Goal: Ask a question: Seek information or help from site administrators or community

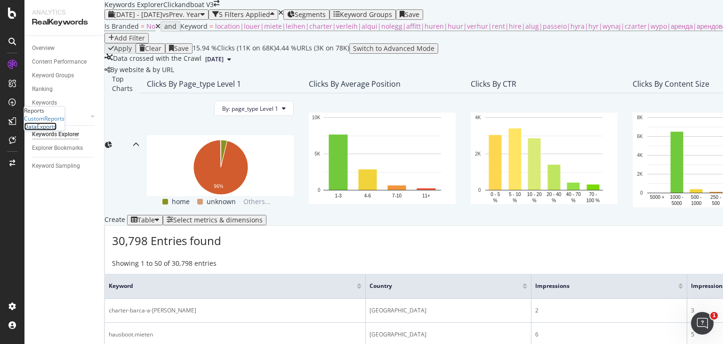
click at [56, 130] on div "DataExports" at bounding box center [40, 126] width 32 height 8
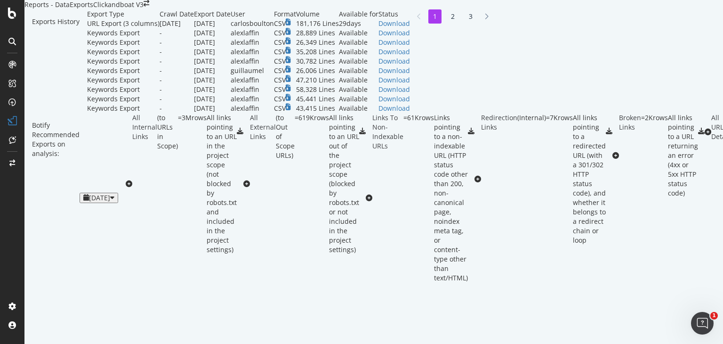
click at [87, 28] on div "URL Export (3 columns)" at bounding box center [123, 23] width 73 height 9
click at [274, 28] on td "carlosboulton" at bounding box center [252, 23] width 43 height 9
click at [410, 28] on div "Download" at bounding box center [395, 23] width 32 height 9
click at [73, 74] on div "SiteCrawler" at bounding box center [52, 70] width 57 height 8
click at [55, 74] on div "SiteCrawler" at bounding box center [39, 70] width 31 height 8
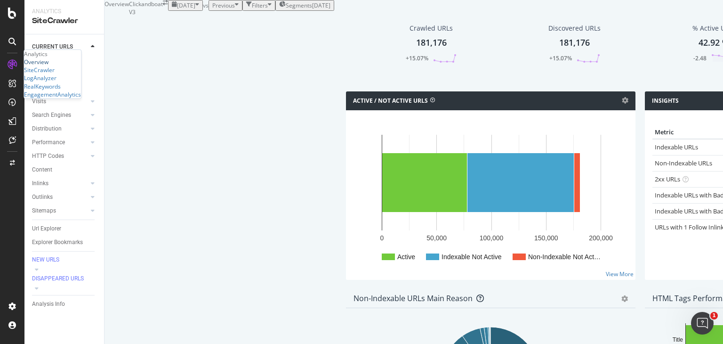
click at [48, 66] on div "Overview" at bounding box center [36, 62] width 24 height 8
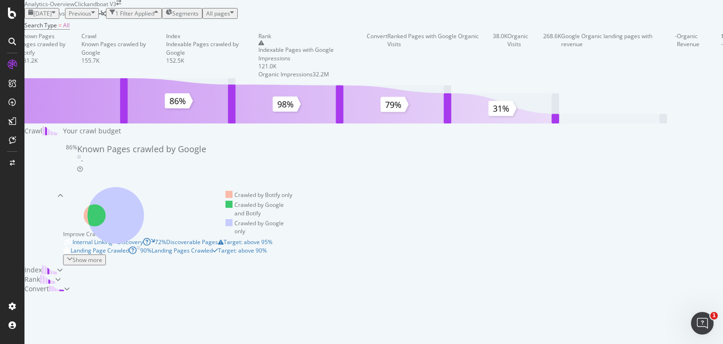
scroll to position [47, 0]
click at [55, 74] on div "SiteCrawler" at bounding box center [39, 70] width 31 height 8
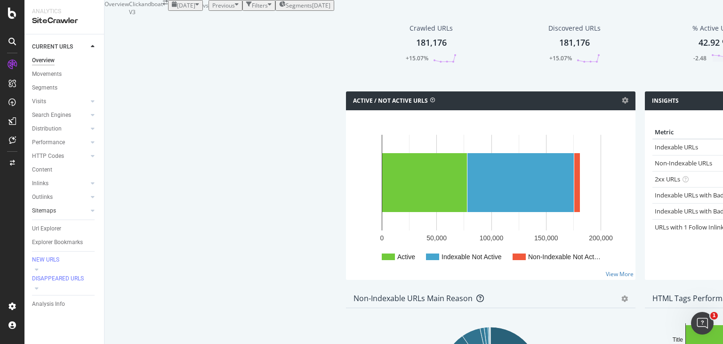
click at [67, 211] on link "Sitemaps" at bounding box center [60, 211] width 56 height 10
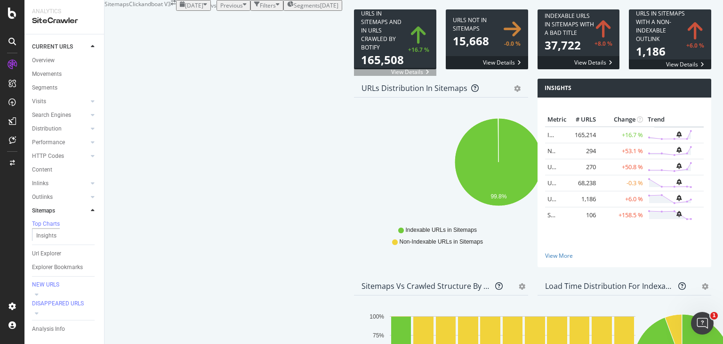
click at [354, 69] on span at bounding box center [395, 39] width 82 height 60
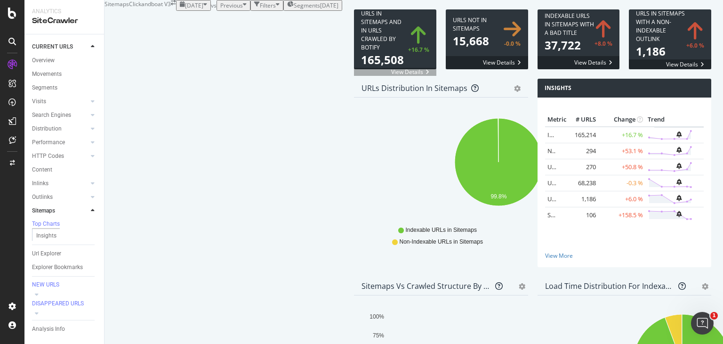
scroll to position [47, 0]
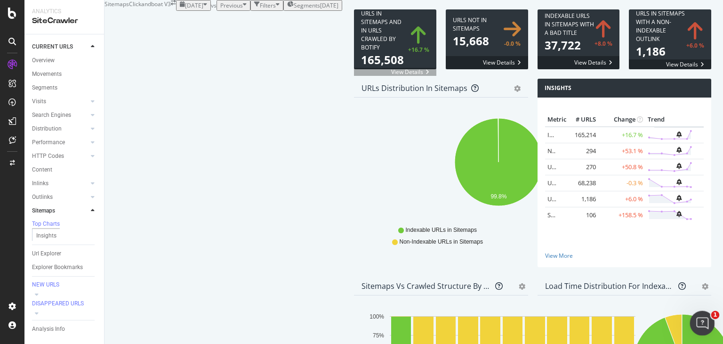
click at [699, 322] on icon "Open Intercom Messenger" at bounding box center [701, 322] width 16 height 16
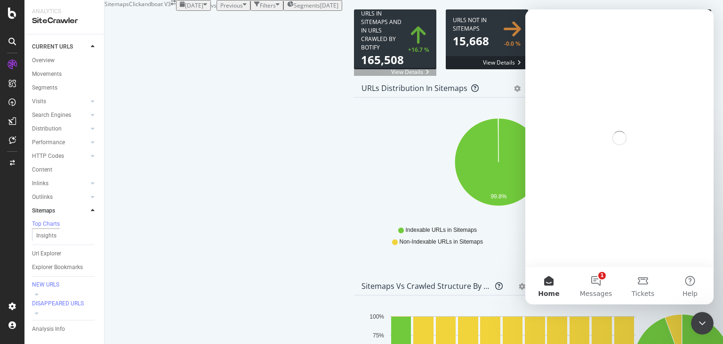
scroll to position [0, 0]
click at [593, 282] on button "1 Messages" at bounding box center [595, 285] width 47 height 38
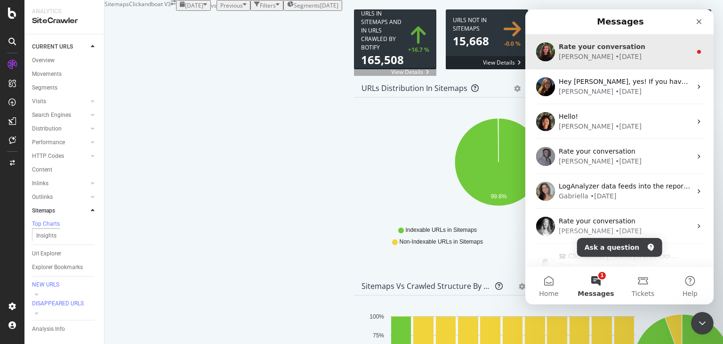
click at [615, 56] on div "• 3d ago" at bounding box center [628, 57] width 26 height 10
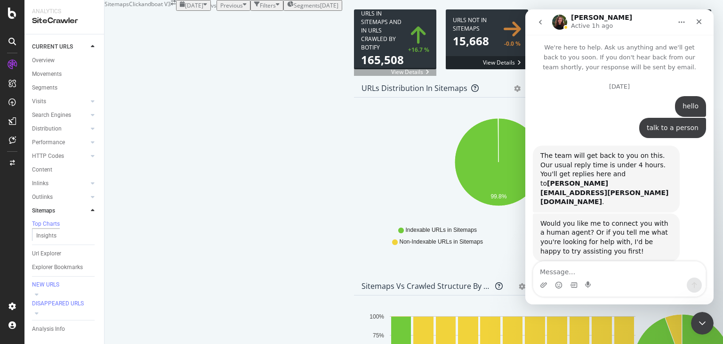
scroll to position [58, 0]
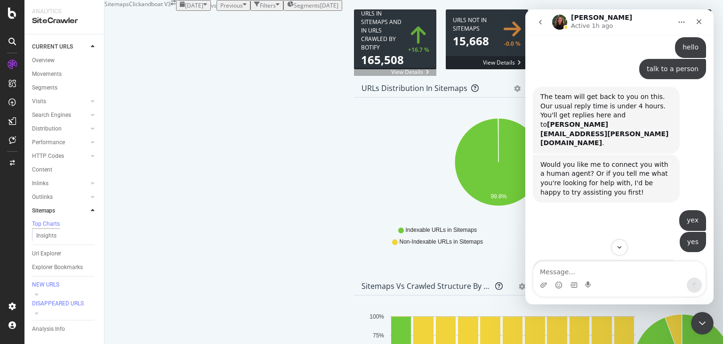
click at [539, 22] on icon "go back" at bounding box center [541, 22] width 8 height 8
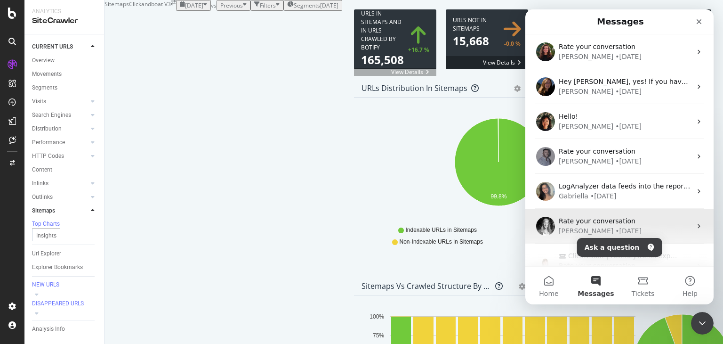
scroll to position [0, 0]
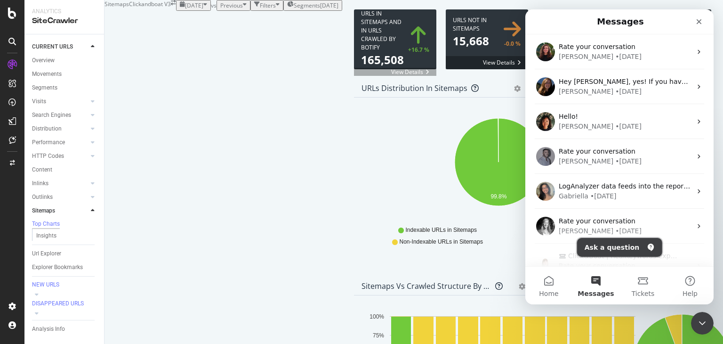
click at [610, 245] on button "Ask a question" at bounding box center [619, 247] width 85 height 19
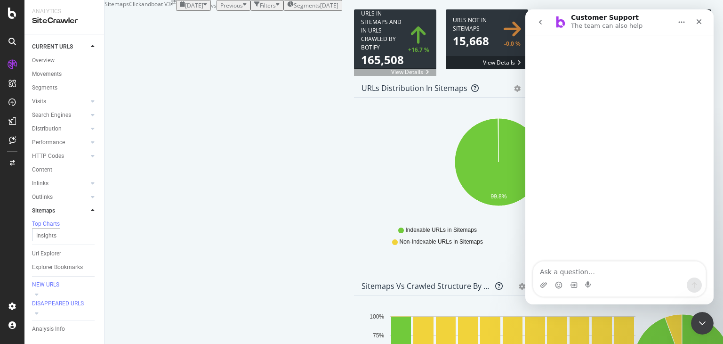
click at [589, 269] on textarea "Ask a question…" at bounding box center [619, 269] width 172 height 16
type textarea "hello"
type textarea "talk"
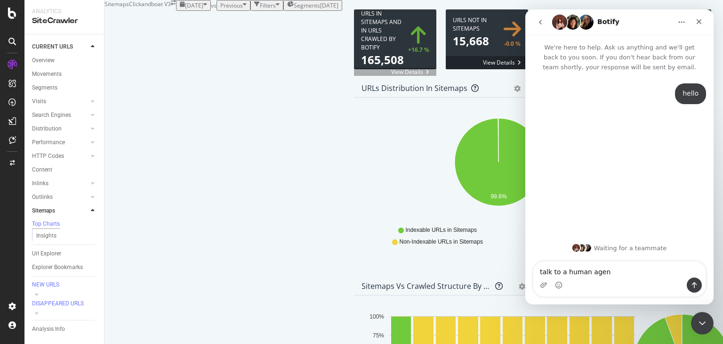
type textarea "talk to a human agent"
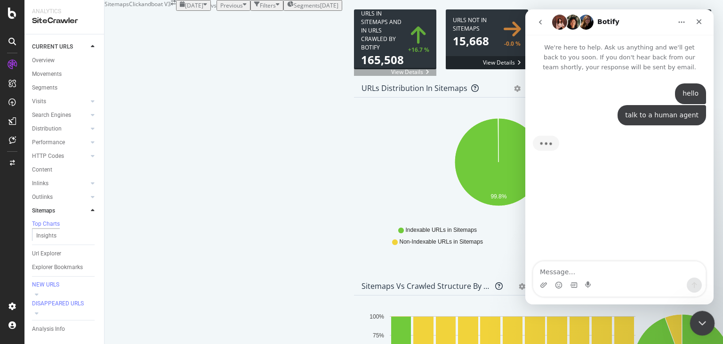
click at [701, 321] on icon "Close Intercom Messenger" at bounding box center [700, 321] width 11 height 11
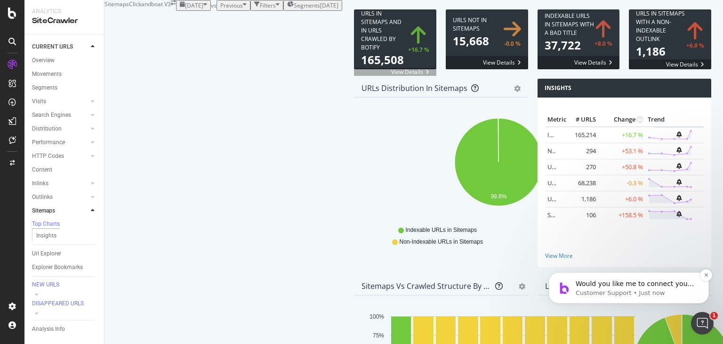
click at [654, 289] on p "Customer Support • Just now" at bounding box center [636, 293] width 121 height 8
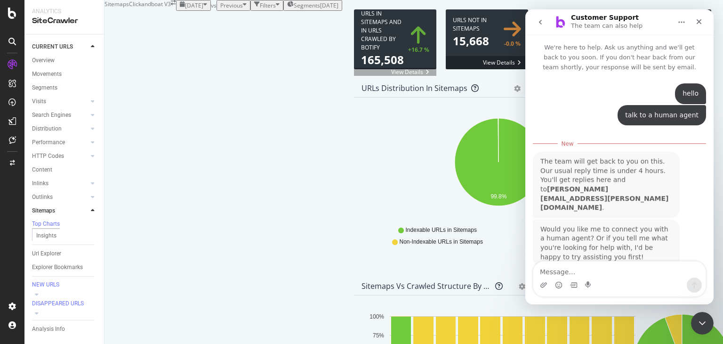
scroll to position [4, 0]
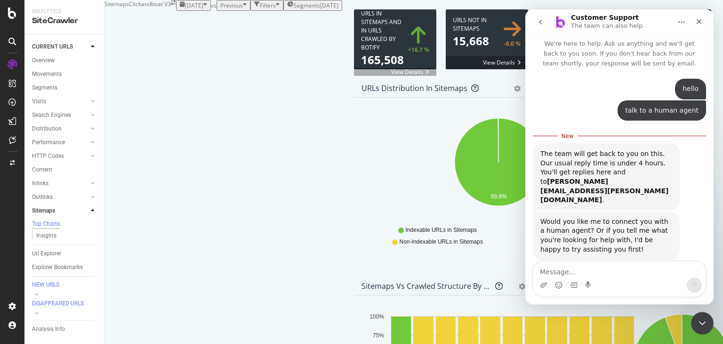
click at [607, 272] on textarea "Message…" at bounding box center [619, 269] width 172 height 16
type textarea "yes"
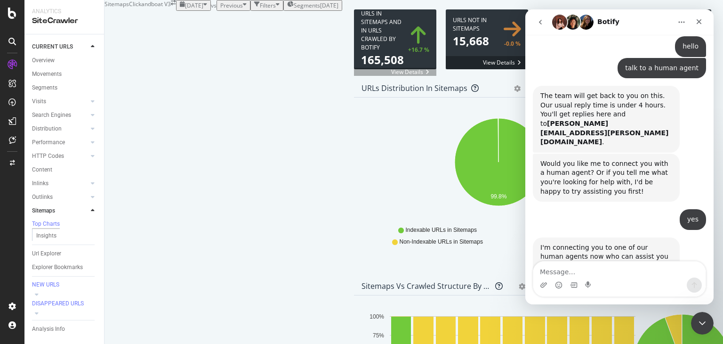
scroll to position [81, 0]
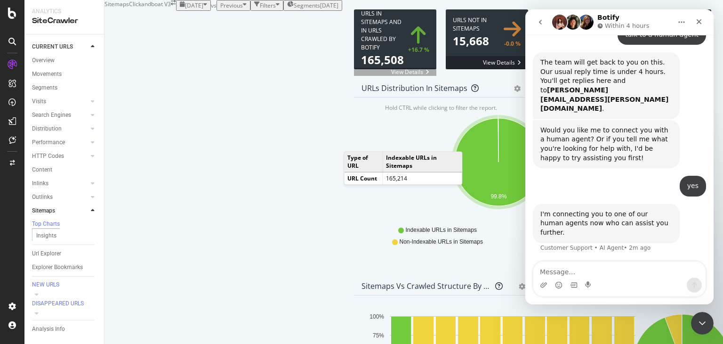
click at [9, 41] on icon at bounding box center [12, 42] width 8 height 8
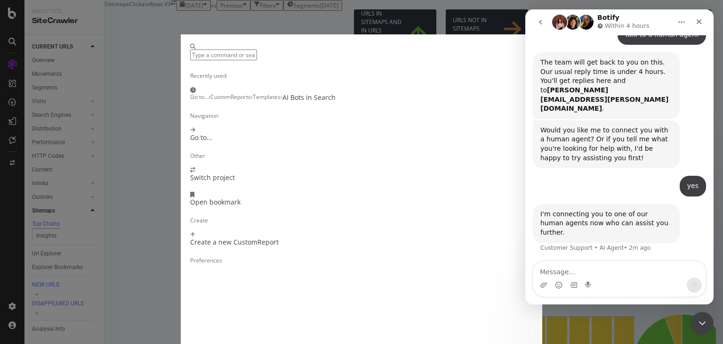
click at [338, 16] on div "Recently used Go to... › CustomReports › Templates › AI Bots in Search Navigati…" at bounding box center [361, 172] width 723 height 344
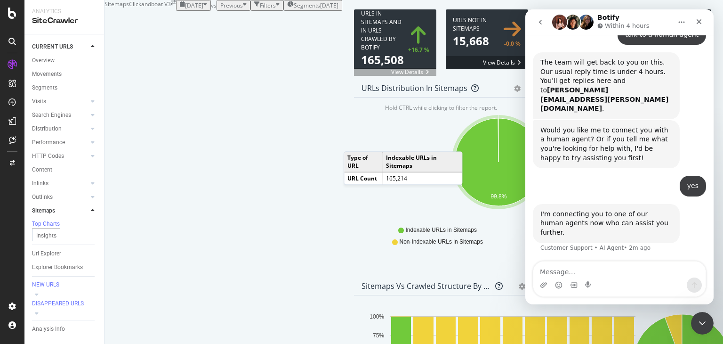
click at [176, 6] on icon "arrow-right-arrow-left" at bounding box center [173, 3] width 5 height 6
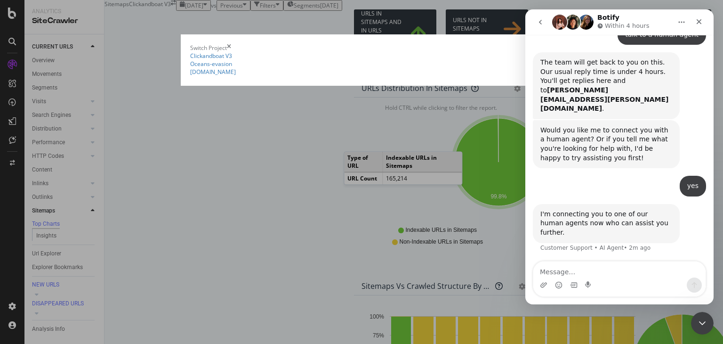
click at [190, 60] on summary "Clickandboat V3" at bounding box center [361, 56] width 343 height 8
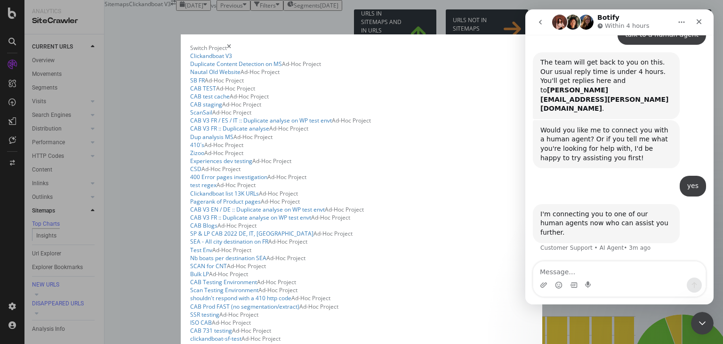
scroll to position [0, 0]
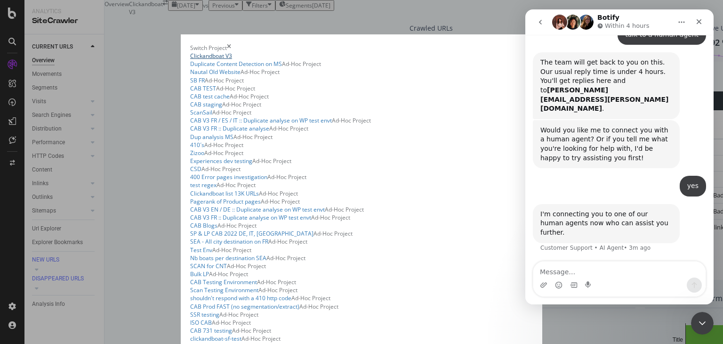
click at [190, 60] on link "Clickandboat V3" at bounding box center [211, 56] width 42 height 8
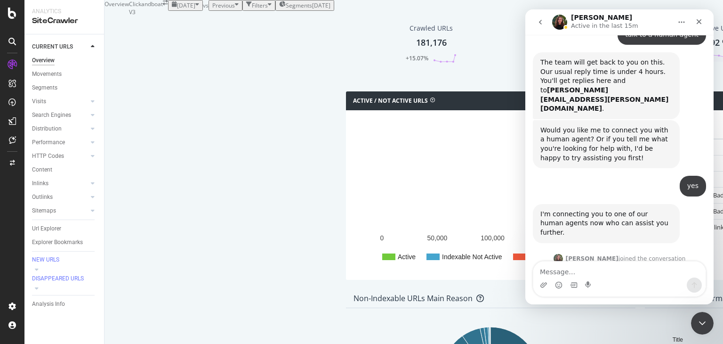
scroll to position [104, 0]
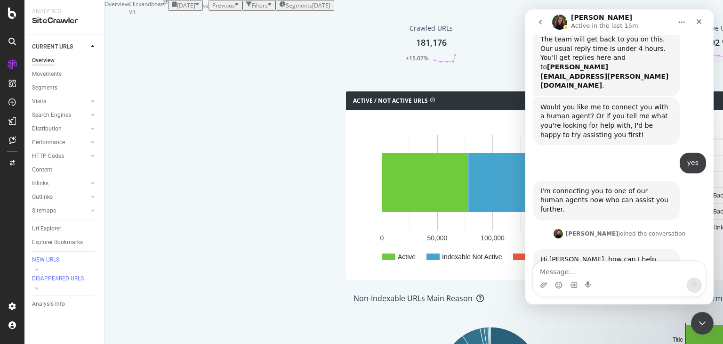
click at [615, 286] on div "Intercom messenger" at bounding box center [619, 284] width 172 height 15
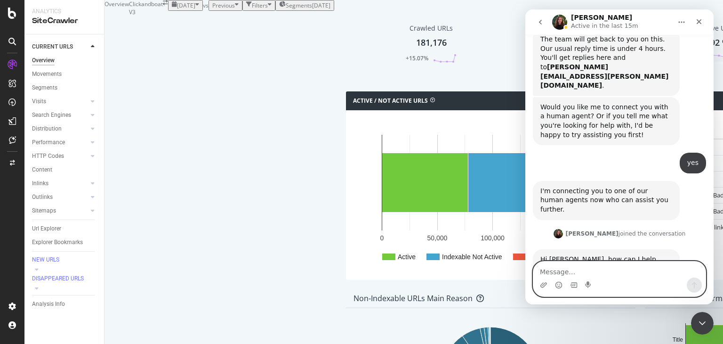
click at [579, 273] on textarea "Message…" at bounding box center [619, 269] width 172 height 16
type textarea "hello [PERSON_NAME]"
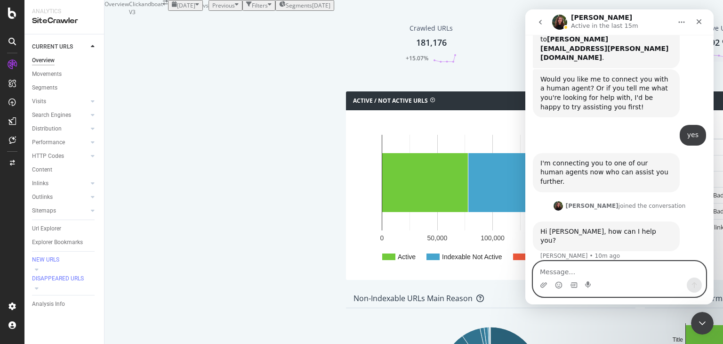
scroll to position [132, 0]
type textarea "w"
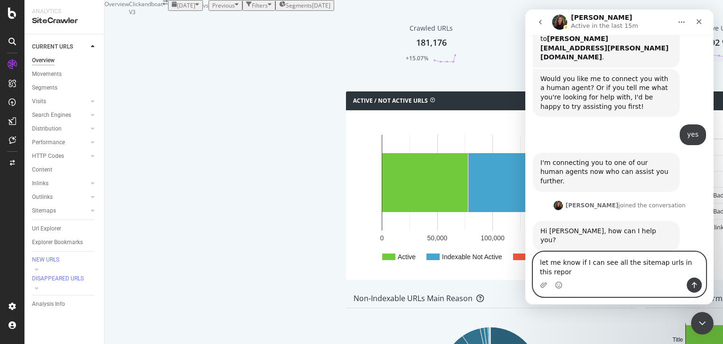
type textarea "let me know if I can see all the sitemap urls in this report"
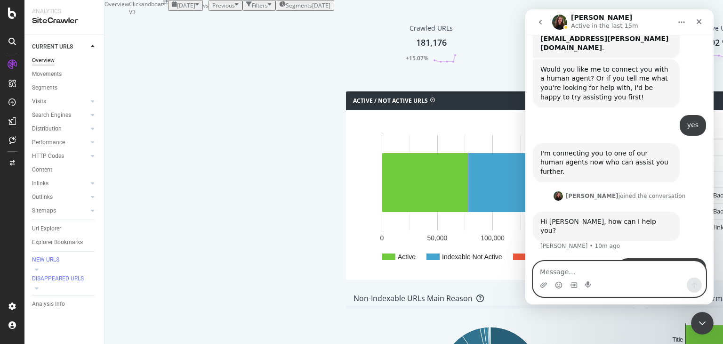
scroll to position [162, 0]
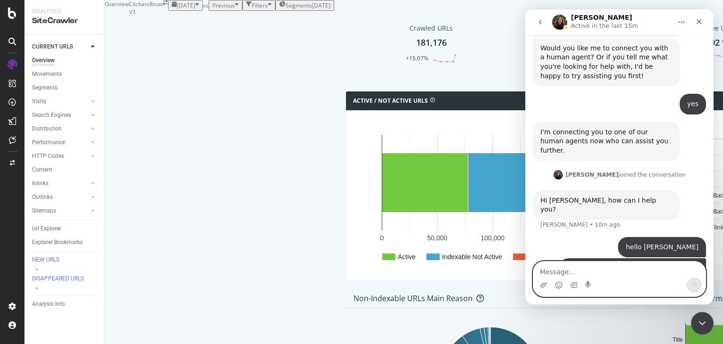
click at [580, 272] on textarea "Message…" at bounding box center [619, 269] width 172 height 16
paste textarea "[URL][DOMAIN_NAME]"
type textarea "[URL][DOMAIN_NAME]"
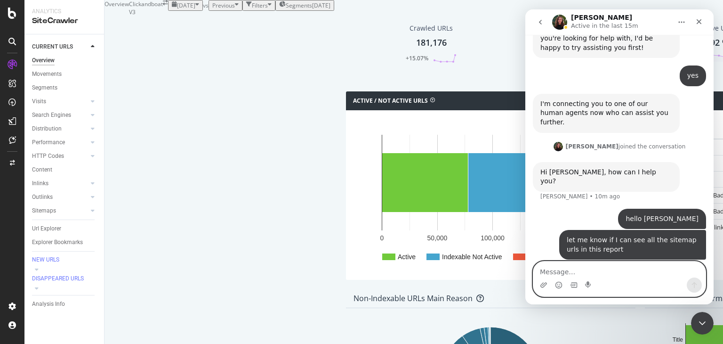
scroll to position [211, 0]
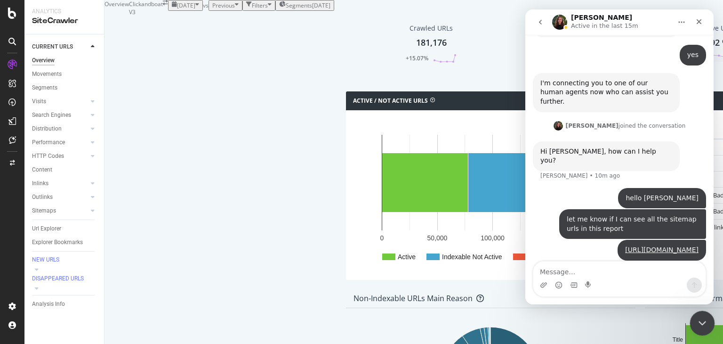
click at [708, 323] on div "Close Intercom Messenger" at bounding box center [701, 321] width 23 height 23
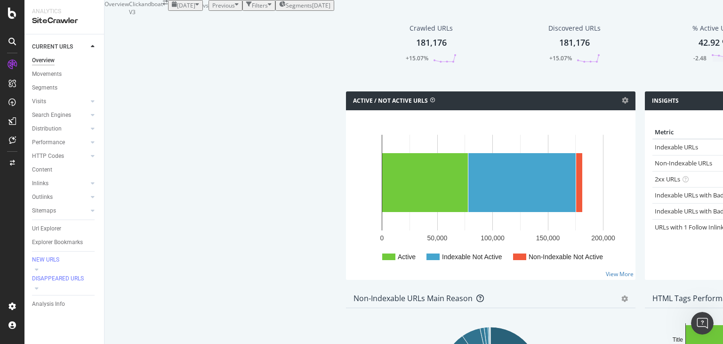
scroll to position [0, 0]
drag, startPoint x: 81, startPoint y: 210, endPoint x: 105, endPoint y: 208, distance: 25.1
click at [81, 210] on div at bounding box center [83, 210] width 9 height 9
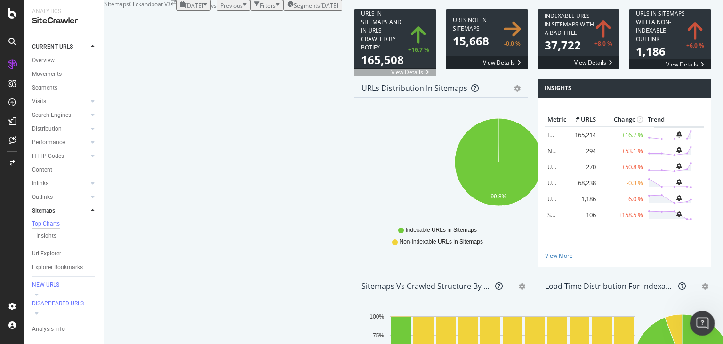
click at [703, 326] on icon "Open Intercom Messenger" at bounding box center [701, 322] width 16 height 16
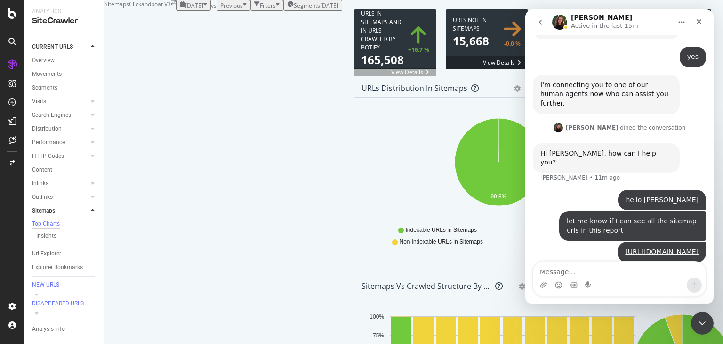
scroll to position [211, 0]
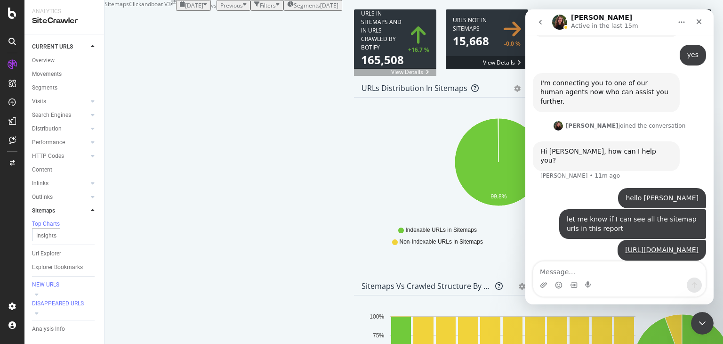
click at [581, 272] on textarea "Message…" at bounding box center [619, 269] width 172 height 16
type textarea "sorry, not this one"
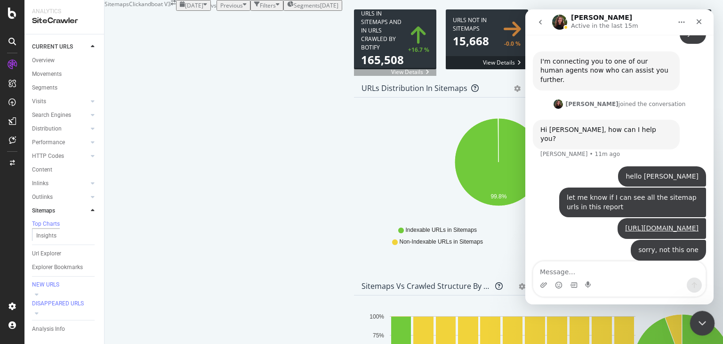
click at [706, 318] on icon "Close Intercom Messenger" at bounding box center [700, 321] width 11 height 11
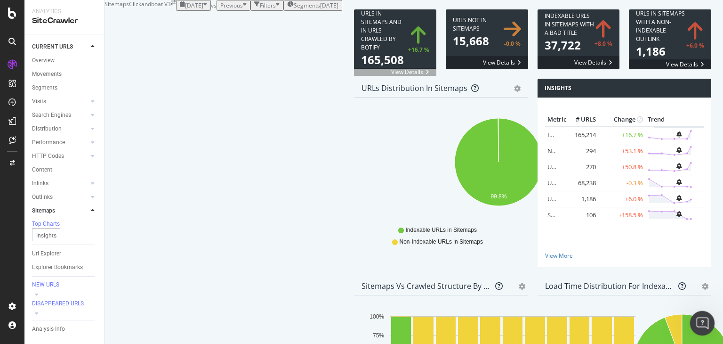
click at [694, 322] on icon "Open Intercom Messenger" at bounding box center [701, 322] width 16 height 16
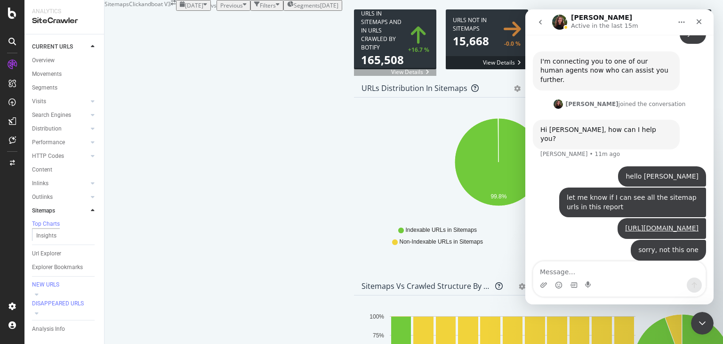
click at [578, 279] on div "Intercom messenger" at bounding box center [619, 284] width 172 height 15
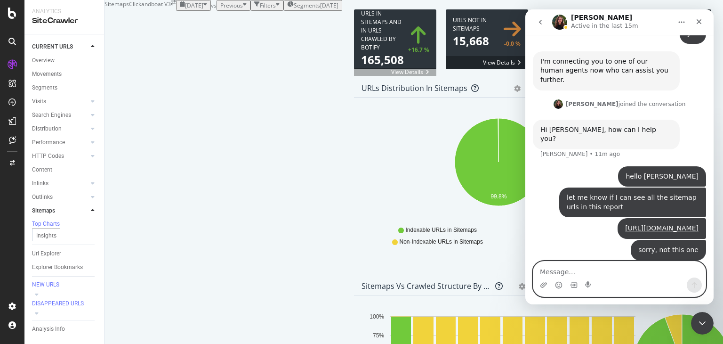
click at [574, 272] on textarea "Message…" at bounding box center [619, 269] width 172 height 16
type textarea "I mean here:"
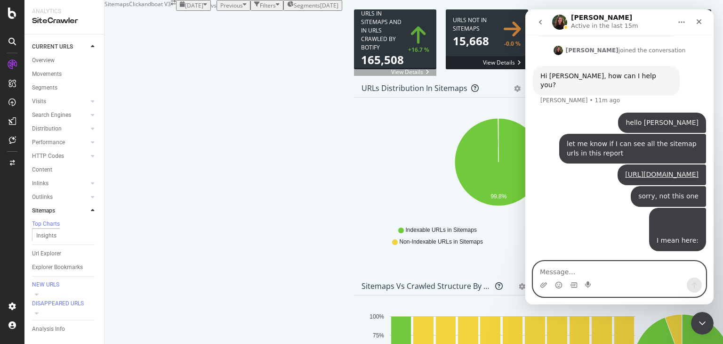
scroll to position [323, 0]
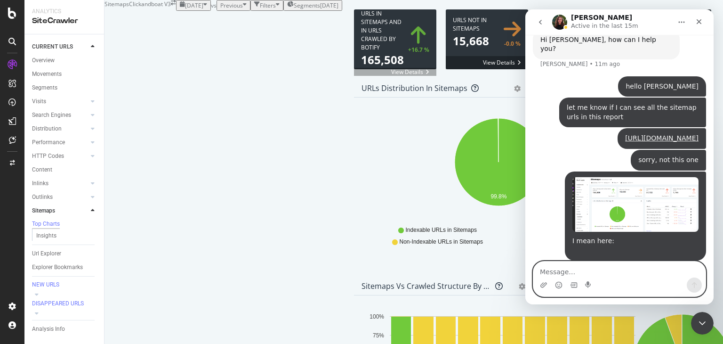
click at [584, 270] on textarea "Message…" at bounding box center [619, 269] width 172 height 16
paste textarea "[URL][DOMAIN_NAME]"
type textarea "[URL][DOMAIN_NAME]"
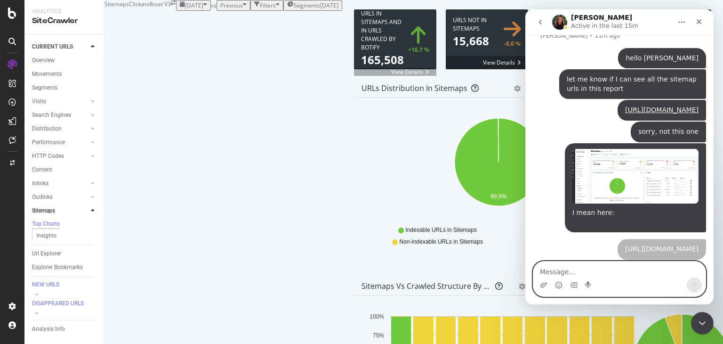
scroll to position [372, 0]
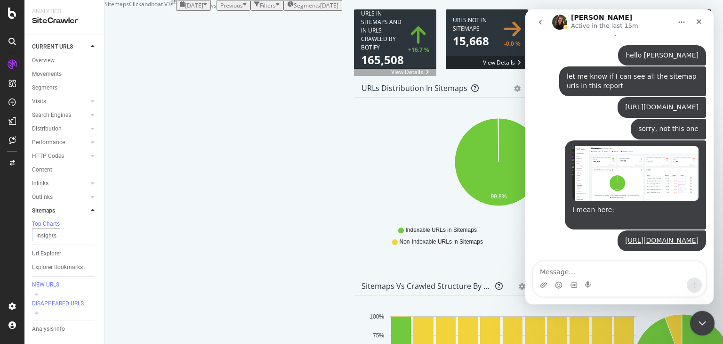
click at [706, 319] on icon "Close Intercom Messenger" at bounding box center [700, 321] width 11 height 11
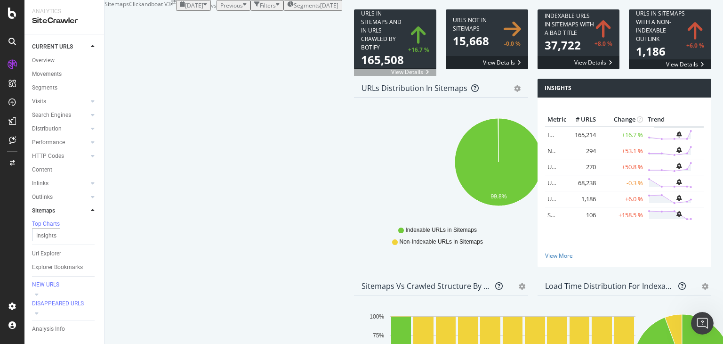
scroll to position [0, 0]
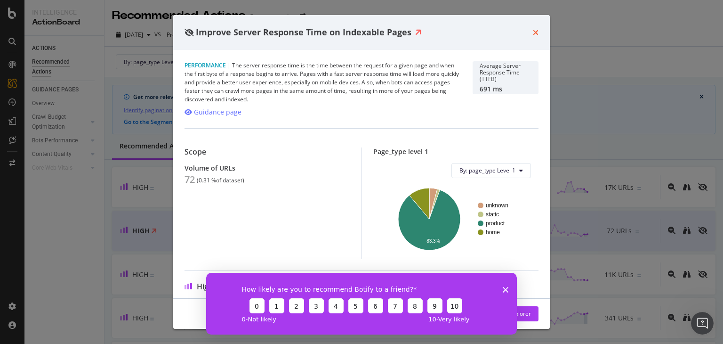
click at [534, 31] on icon "times" at bounding box center [536, 33] width 6 height 8
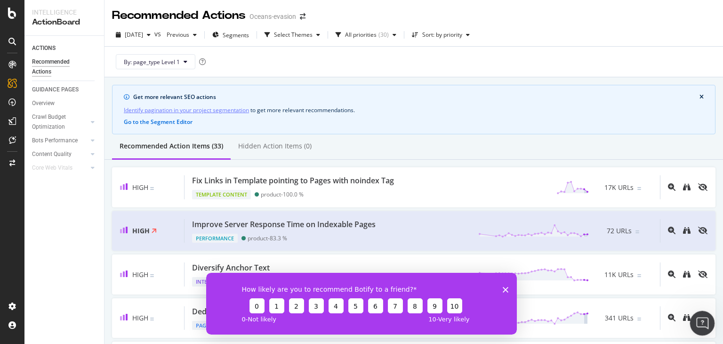
click at [699, 321] on icon "Open Intercom Messenger" at bounding box center [701, 322] width 16 height 16
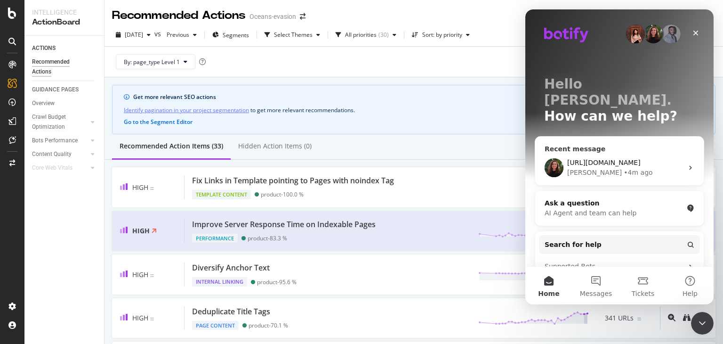
click at [633, 150] on div "[URL][DOMAIN_NAME] [PERSON_NAME] • 4m ago" at bounding box center [619, 167] width 169 height 35
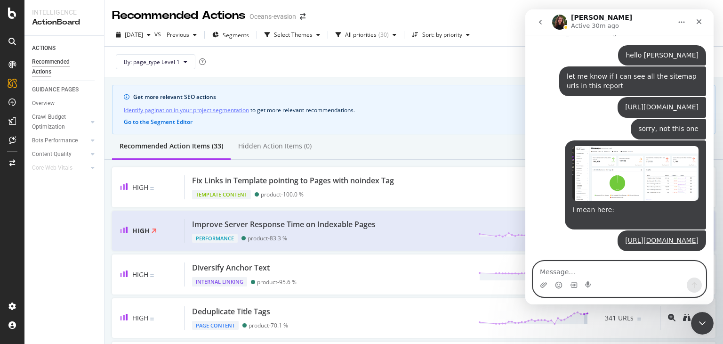
scroll to position [372, 0]
click at [569, 274] on textarea "Message…" at bounding box center [619, 269] width 172 height 16
type textarea "I"
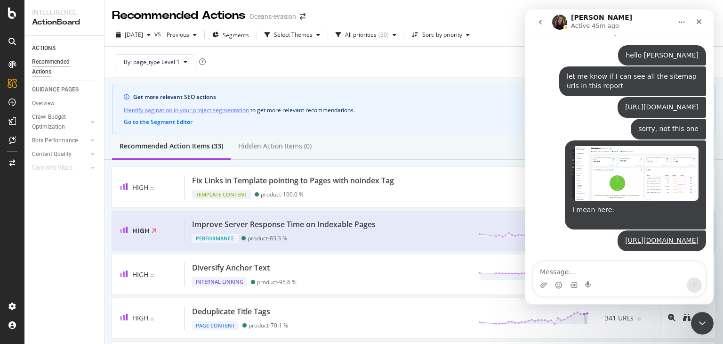
click at [539, 21] on icon "go back" at bounding box center [541, 22] width 8 height 8
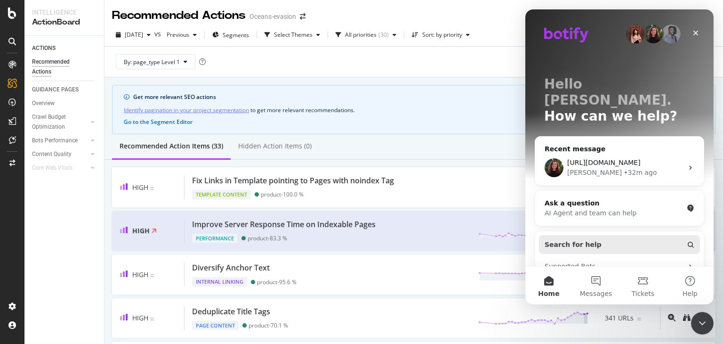
scroll to position [0, 0]
click at [598, 282] on button "Messages" at bounding box center [595, 285] width 47 height 38
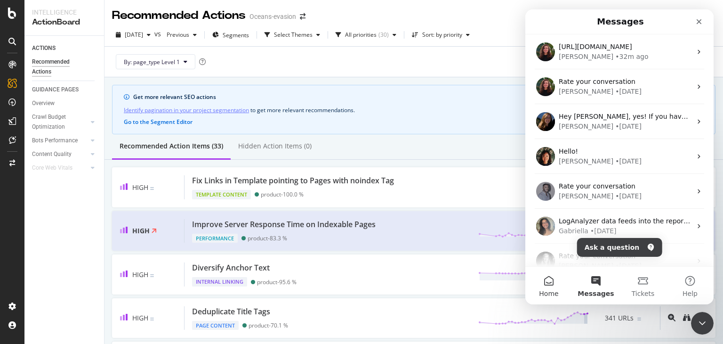
click at [539, 285] on button "Home" at bounding box center [548, 285] width 47 height 38
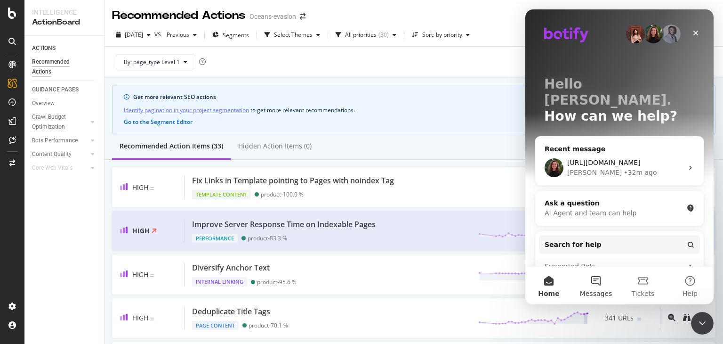
click at [596, 286] on button "Messages" at bounding box center [595, 285] width 47 height 38
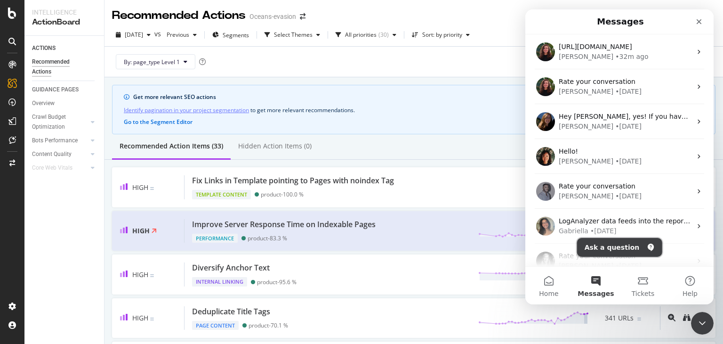
click at [616, 247] on button "Ask a question" at bounding box center [619, 247] width 85 height 19
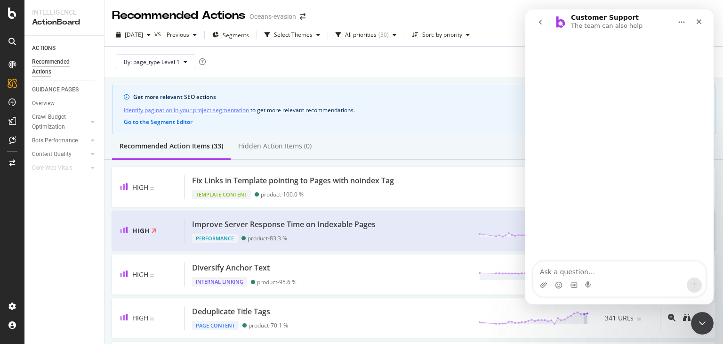
click at [599, 264] on textarea "Ask a question…" at bounding box center [619, 269] width 172 height 16
type textarea "talk to a human?"
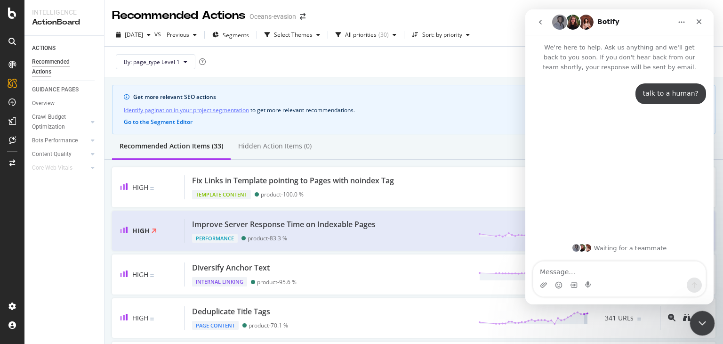
drag, startPoint x: 701, startPoint y: 324, endPoint x: 1254, endPoint y: 580, distance: 609.0
click at [701, 325] on icon "Close Intercom Messenger" at bounding box center [700, 321] width 11 height 11
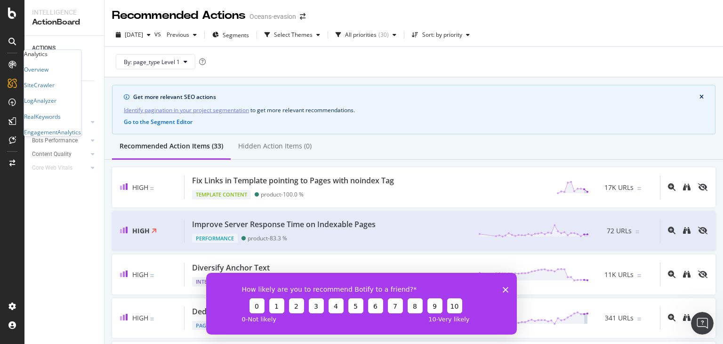
click at [6, 72] on div at bounding box center [12, 66] width 23 height 19
click at [11, 63] on icon at bounding box center [12, 65] width 8 height 8
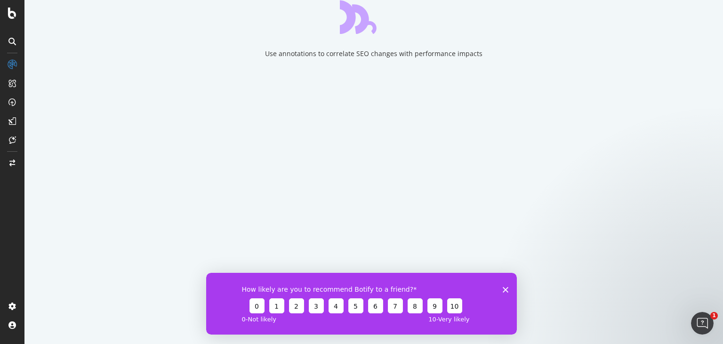
click at [507, 290] on icon "Close survey" at bounding box center [506, 289] width 6 height 6
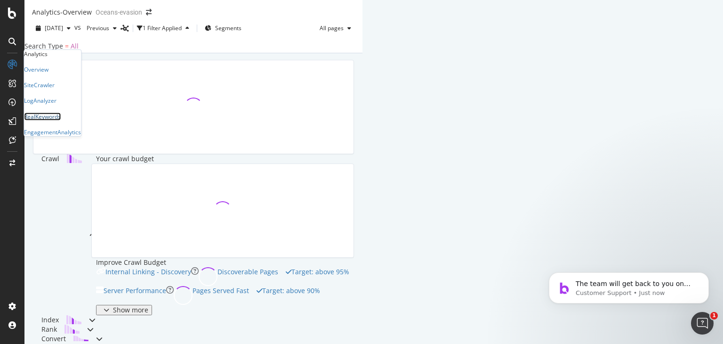
click at [61, 120] on div "RealKeywords" at bounding box center [42, 116] width 37 height 8
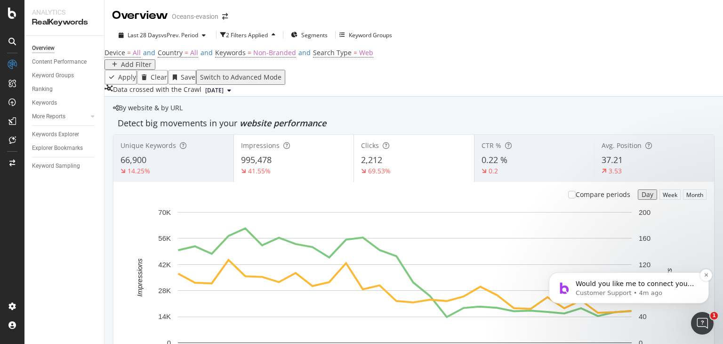
click at [625, 282] on span "Would you like me to connect you with a human agent? Or if you tell me what you…" at bounding box center [635, 302] width 119 height 45
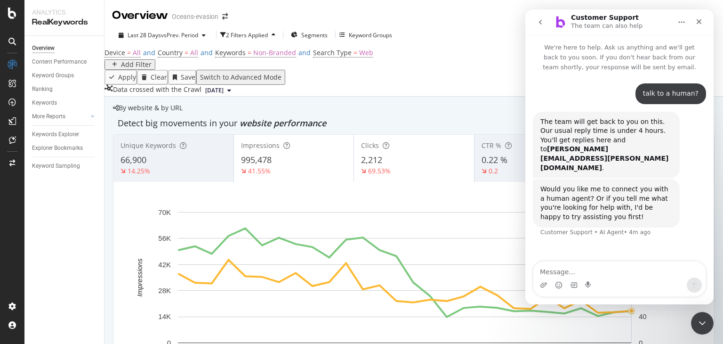
click at [562, 275] on textarea "Message…" at bounding box center [619, 269] width 172 height 16
type textarea "yes"
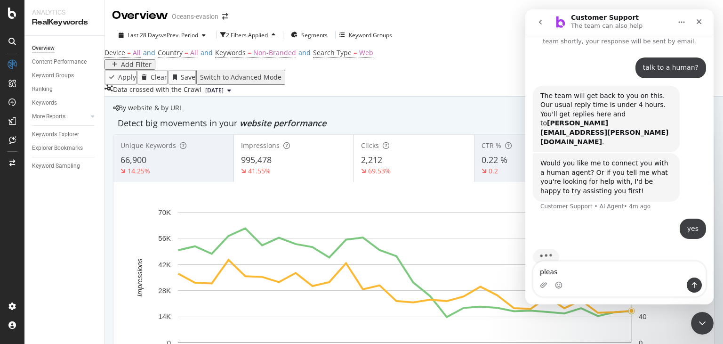
type textarea "please"
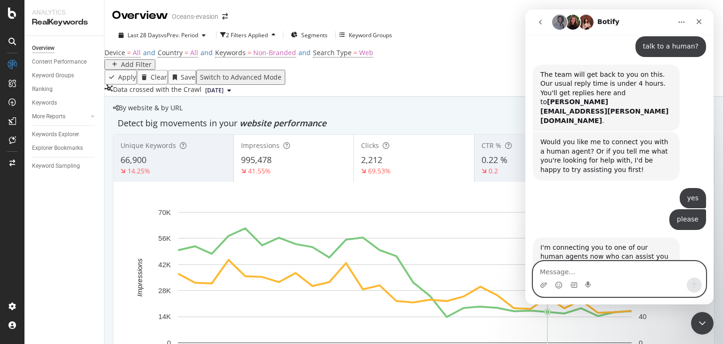
scroll to position [81, 0]
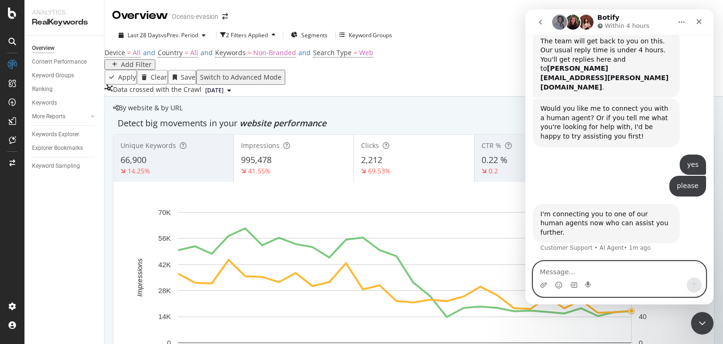
click at [605, 273] on textarea "Message…" at bounding box center [619, 269] width 172 height 16
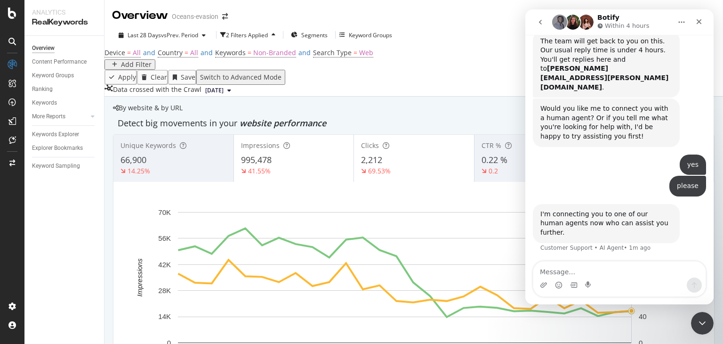
click at [552, 18] on div "Intercom messenger" at bounding box center [559, 22] width 15 height 15
click at [548, 22] on button "go back" at bounding box center [541, 22] width 18 height 18
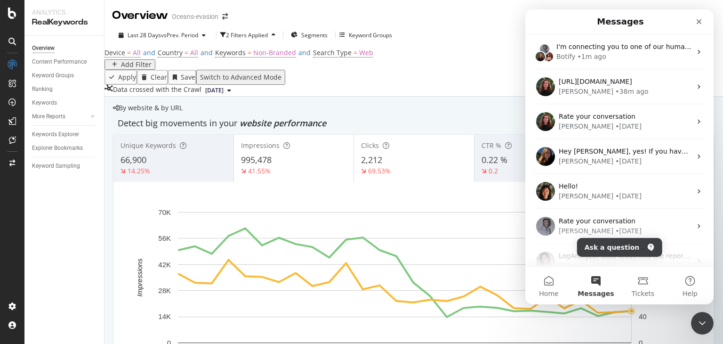
click at [632, 88] on div "[PERSON_NAME] • 38m ago" at bounding box center [625, 92] width 133 height 10
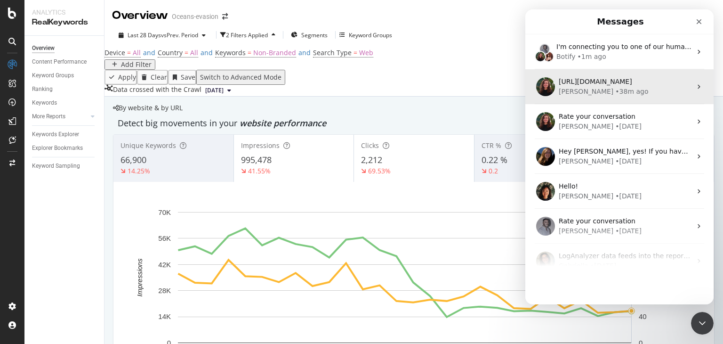
click at [631, 92] on div "[PERSON_NAME] • 38m ago" at bounding box center [625, 92] width 133 height 10
click at [568, 46] on span "I'm connecting you to one of our human agents now who can assist you further." at bounding box center [688, 47] width 264 height 8
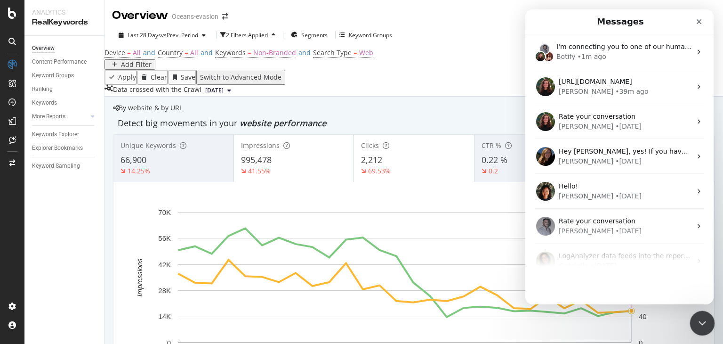
click at [695, 316] on icon "Close Intercom Messenger" at bounding box center [700, 321] width 11 height 11
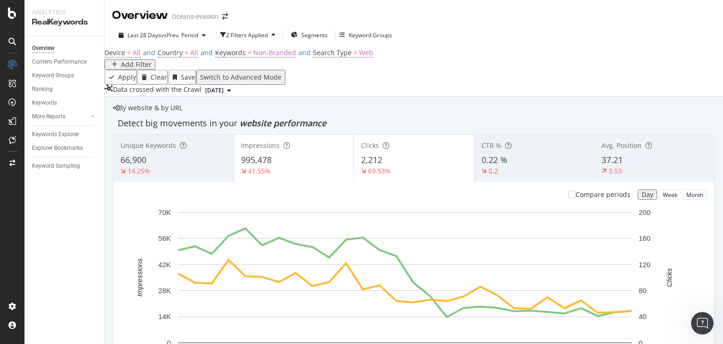
scroll to position [330, 0]
click at [48, 73] on div "Overview" at bounding box center [36, 69] width 24 height 8
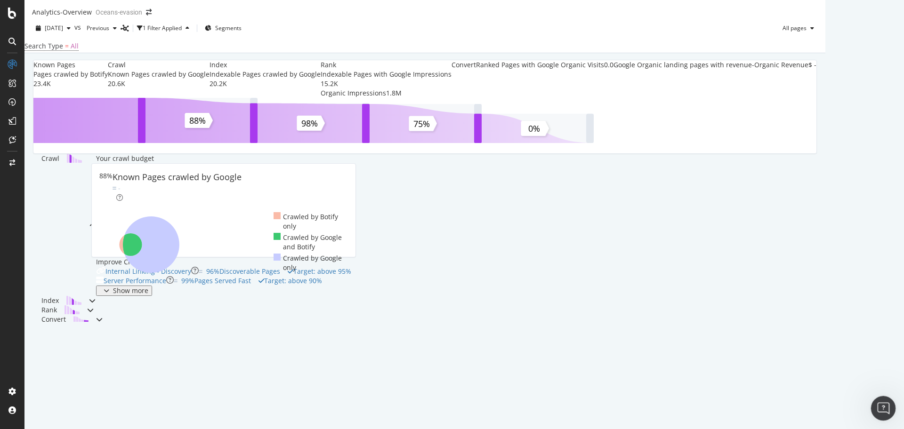
click at [723, 343] on icon "Open Intercom Messenger" at bounding box center [882, 408] width 16 height 16
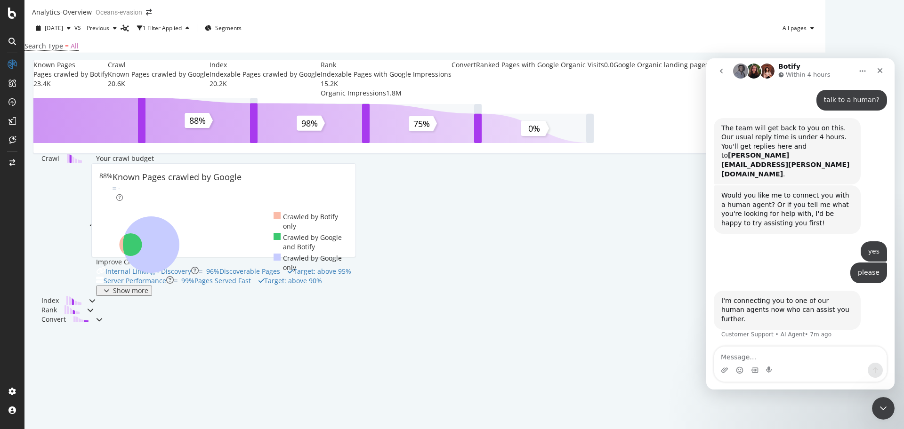
scroll to position [44, 0]
click at [723, 343] on textarea "Message…" at bounding box center [800, 355] width 172 height 16
drag, startPoint x: 720, startPoint y: 77, endPoint x: 714, endPoint y: 77, distance: 5.7
click at [720, 77] on button "go back" at bounding box center [721, 71] width 18 height 18
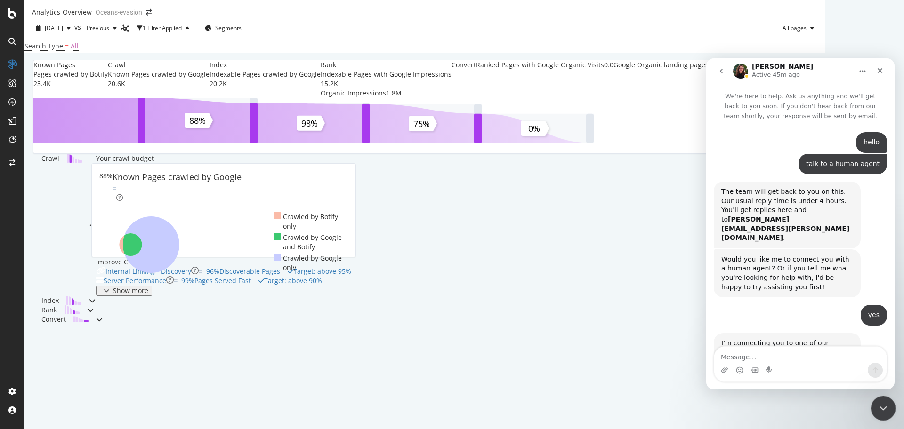
click at [723, 343] on div "Close Intercom Messenger" at bounding box center [882, 407] width 23 height 23
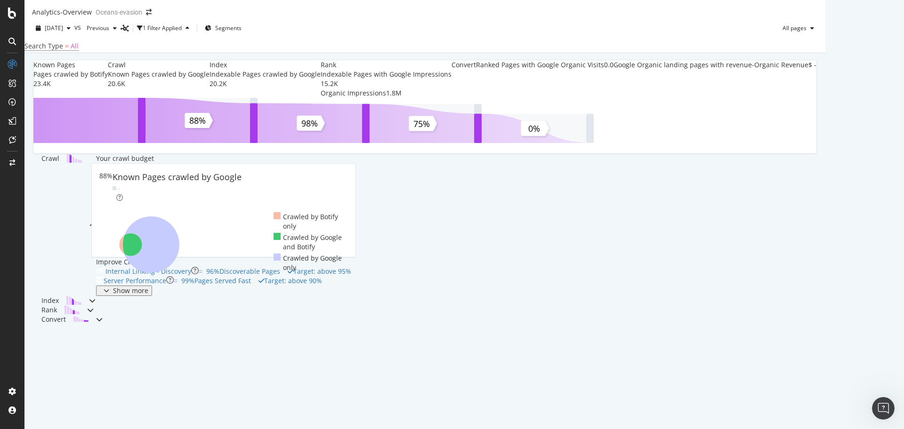
scroll to position [336, 0]
